Goal: Navigation & Orientation: Find specific page/section

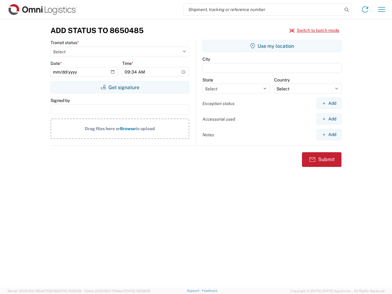
click at [263, 9] on input "search" at bounding box center [263, 10] width 158 height 12
click at [346, 10] on icon at bounding box center [346, 10] width 9 height 9
click at [365, 9] on icon at bounding box center [365, 10] width 10 height 10
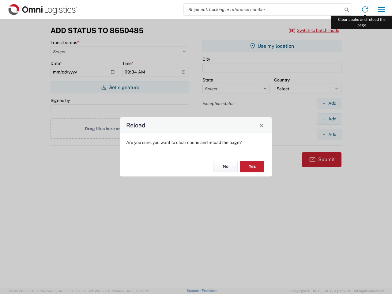
click at [381, 9] on div "Reload Are you sure, you want to clear cache and reload the page? No Yes" at bounding box center [196, 147] width 392 height 294
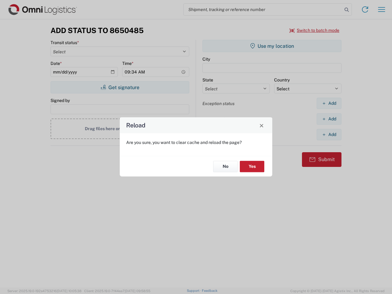
click at [314, 30] on div "Reload Are you sure, you want to clear cache and reload the page? No Yes" at bounding box center [196, 147] width 392 height 294
click at [120, 87] on div "Reload Are you sure, you want to clear cache and reload the page? No Yes" at bounding box center [196, 147] width 392 height 294
click at [272, 46] on div "Reload Are you sure, you want to clear cache and reload the page? No Yes" at bounding box center [196, 147] width 392 height 294
click at [329, 103] on div "Reload Are you sure, you want to clear cache and reload the page? No Yes" at bounding box center [196, 147] width 392 height 294
click at [329, 119] on div "Reload Are you sure, you want to clear cache and reload the page? No Yes" at bounding box center [196, 147] width 392 height 294
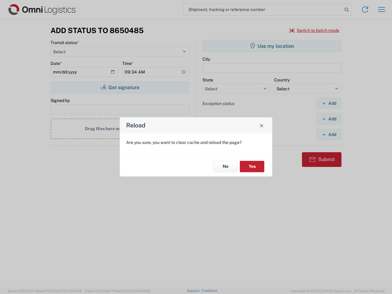
click at [329, 134] on div "Reload Are you sure, you want to clear cache and reload the page? No Yes" at bounding box center [196, 147] width 392 height 294
